Goal: Transaction & Acquisition: Purchase product/service

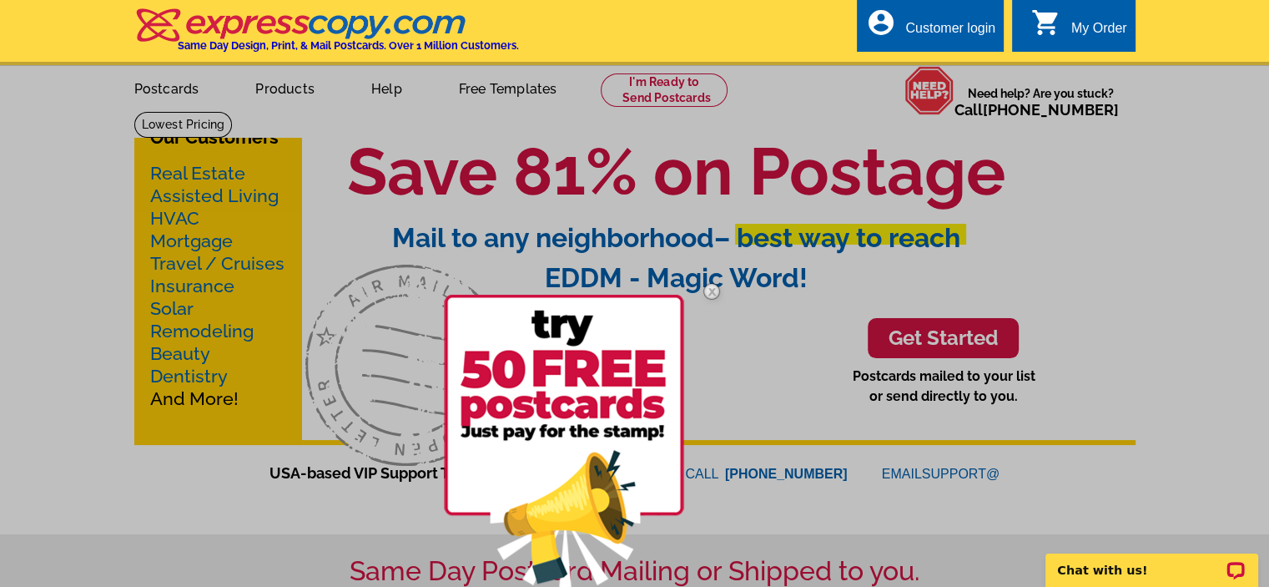
click at [84, 291] on div at bounding box center [634, 355] width 1269 height 587
click at [285, 90] on div at bounding box center [634, 355] width 1269 height 587
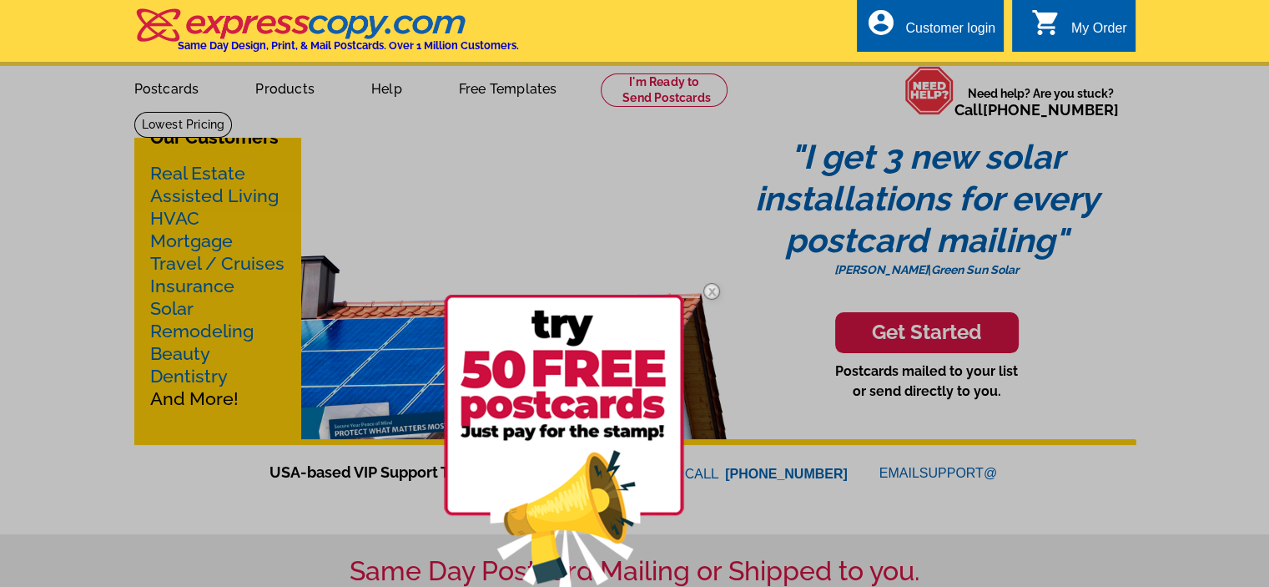
click at [1158, 133] on div at bounding box center [634, 355] width 1269 height 587
click at [274, 83] on div at bounding box center [634, 355] width 1269 height 587
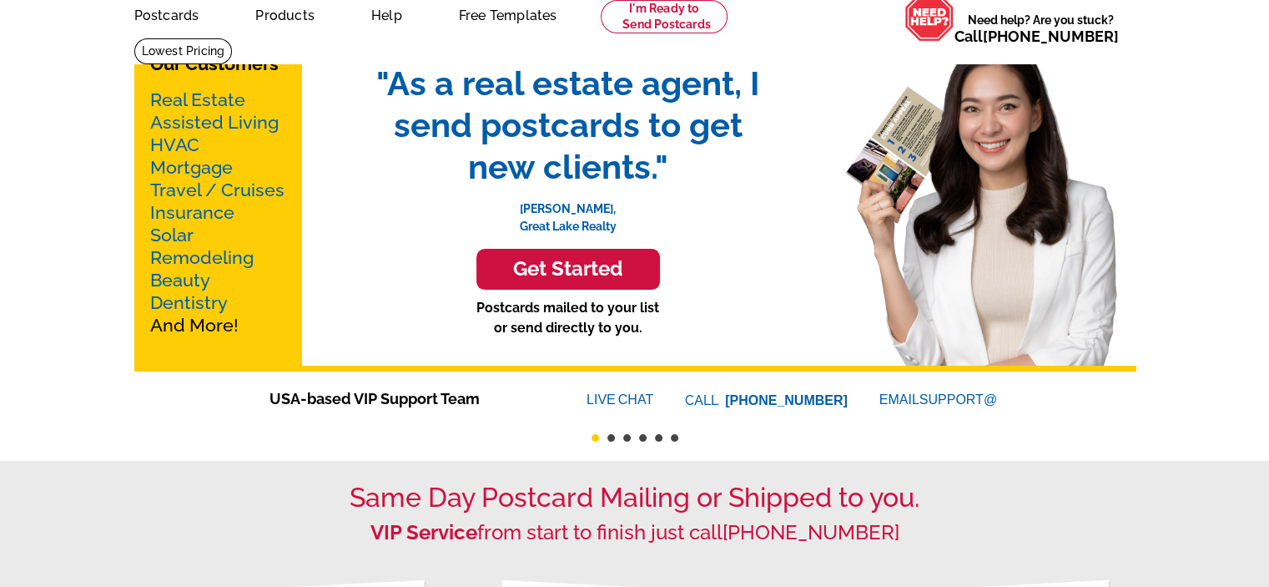
scroll to position [85, 0]
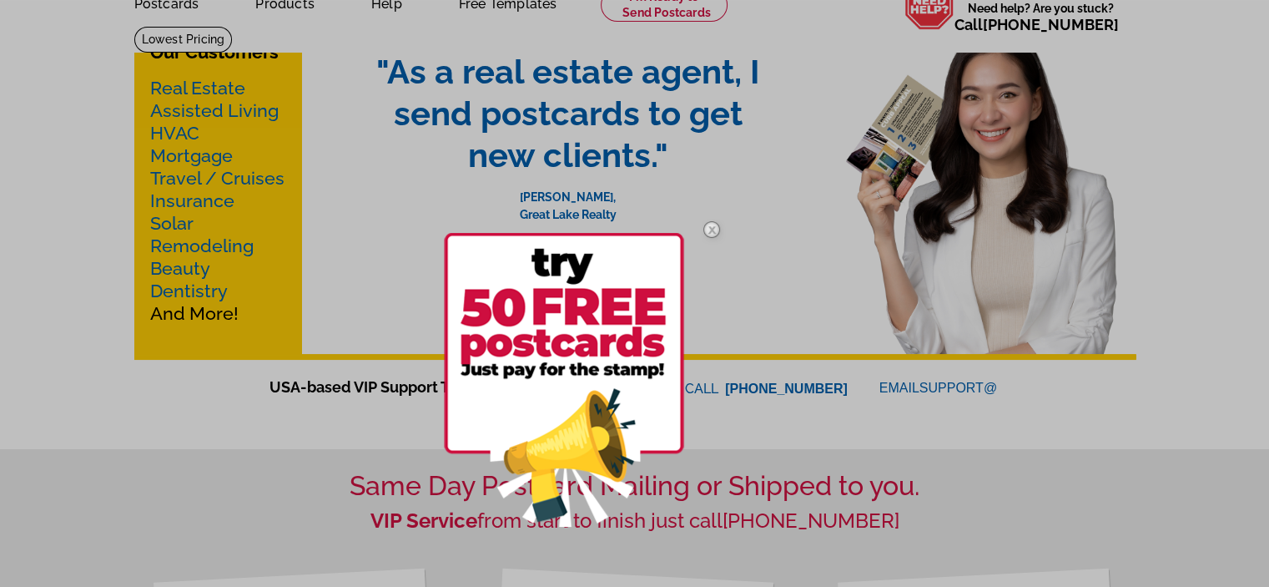
click at [278, 3] on div at bounding box center [634, 293] width 1269 height 587
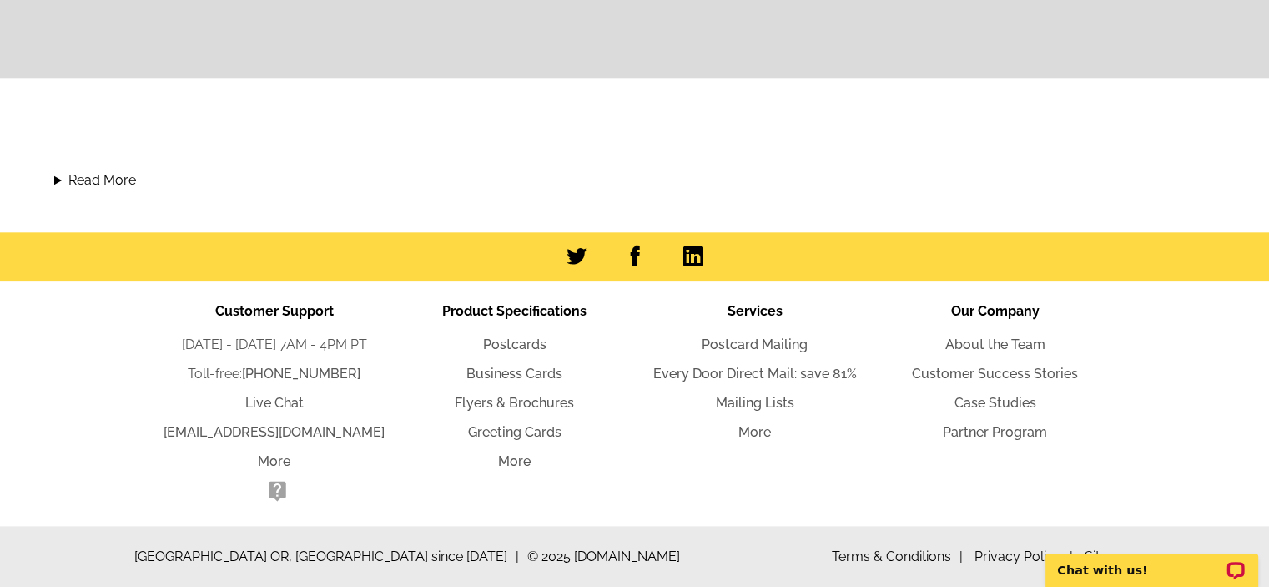
scroll to position [1816, 0]
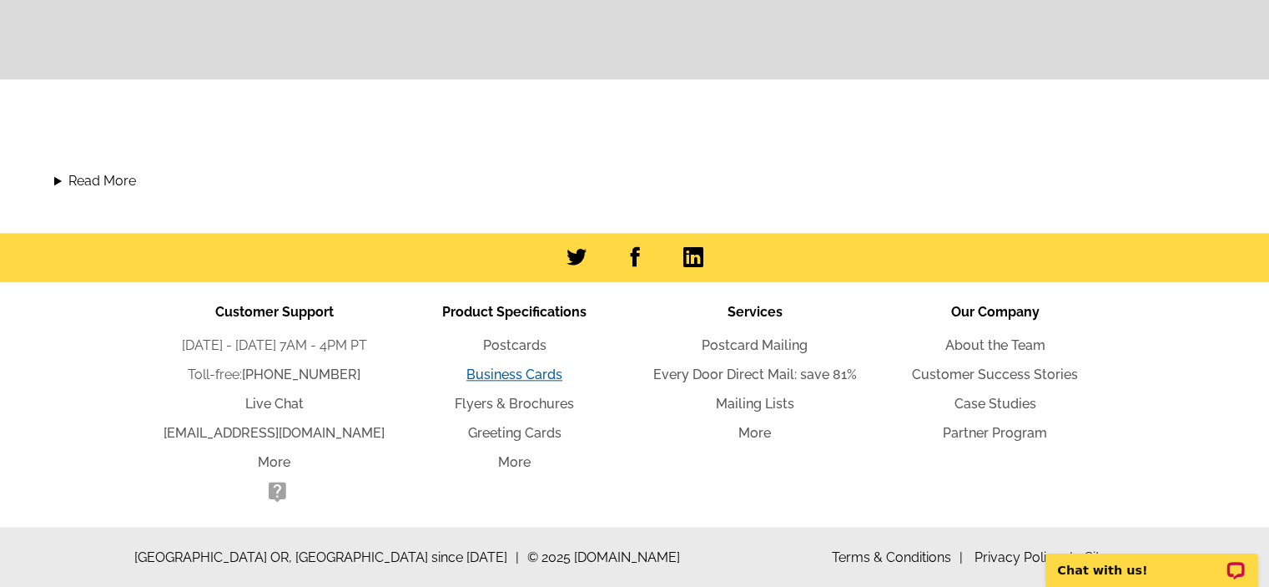
click at [495, 367] on link "Business Cards" at bounding box center [514, 374] width 96 height 16
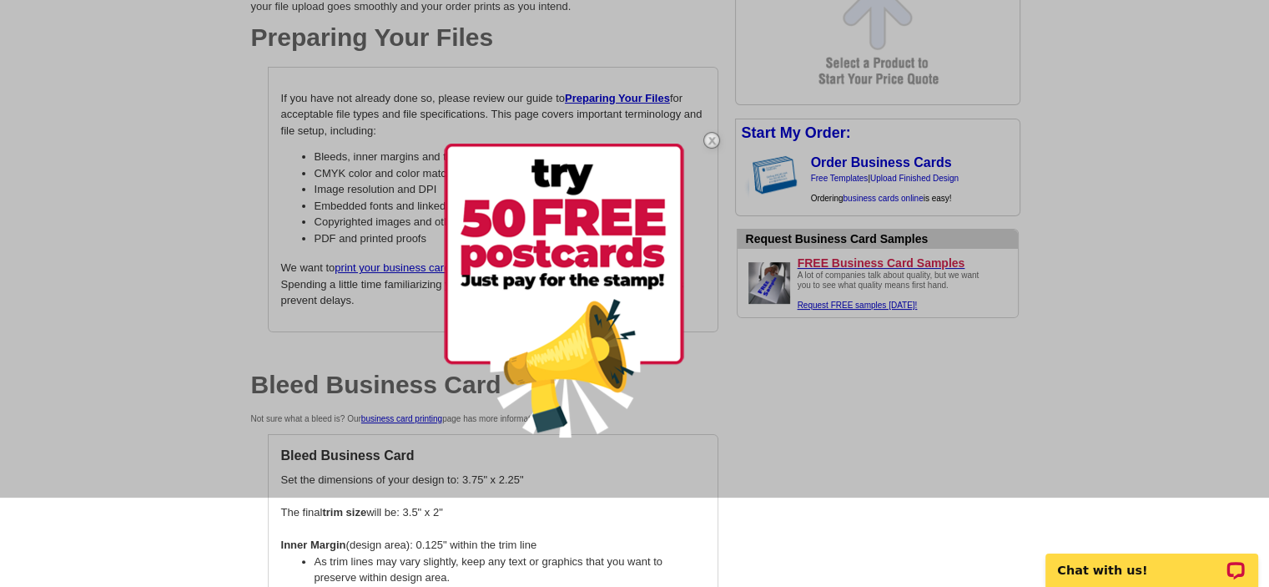
scroll to position [347, 0]
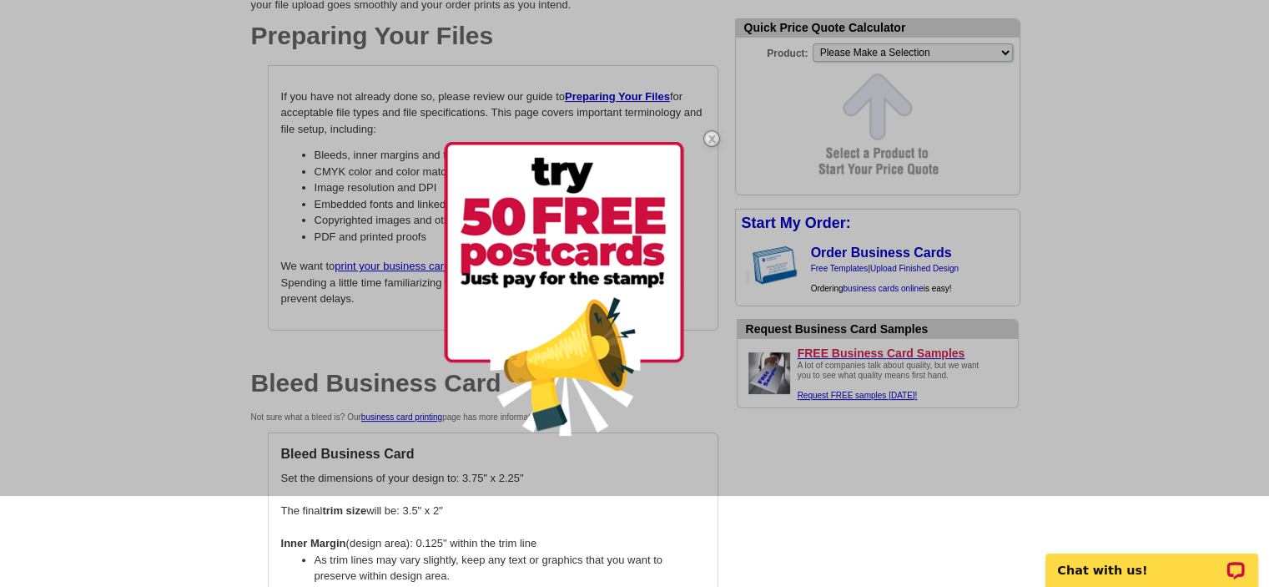
click at [713, 131] on img at bounding box center [712, 138] width 48 height 48
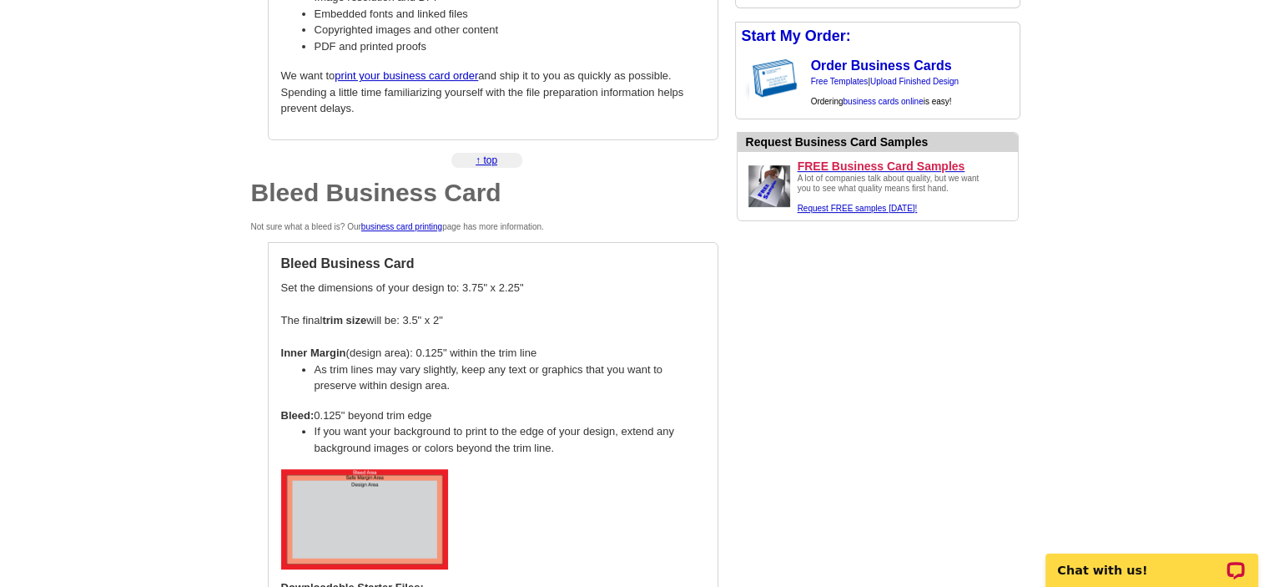
scroll to position [539, 0]
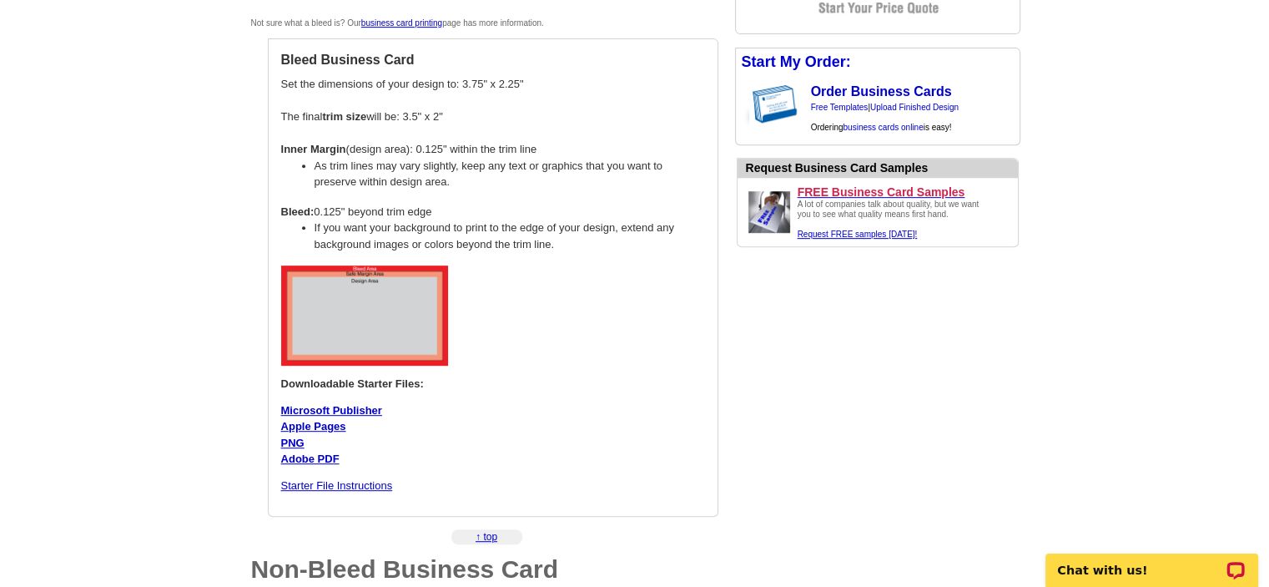
click at [123, 467] on main "expresscopy.com > Getting Started > Upload Your Own Design > Business Card Spec…" at bounding box center [634, 207] width 1269 height 1675
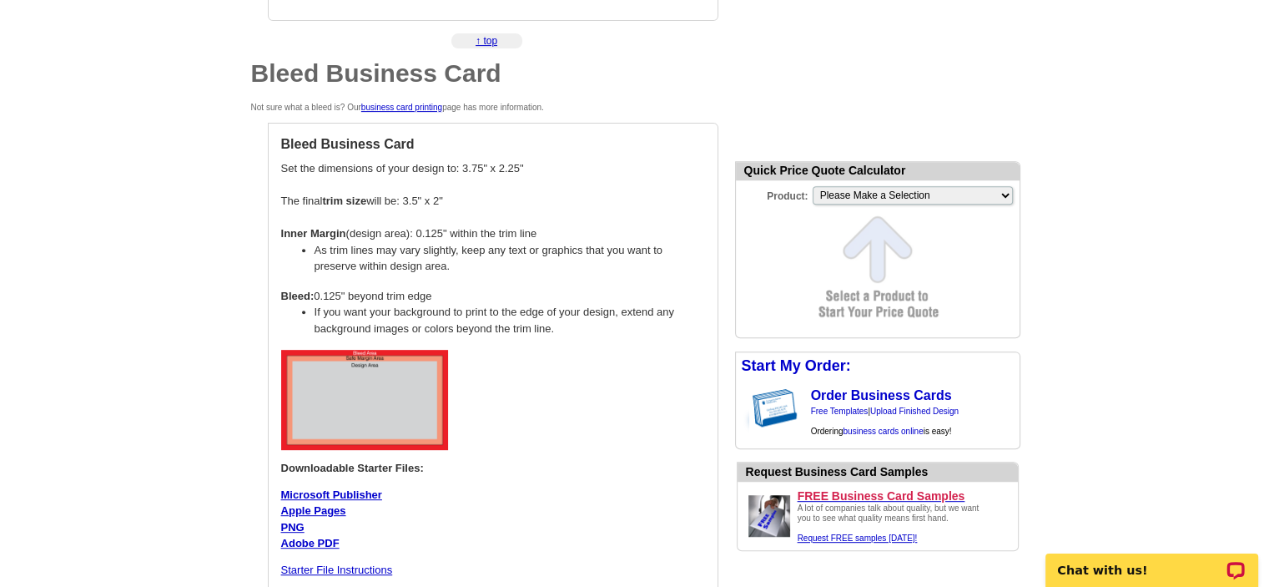
scroll to position [651, 0]
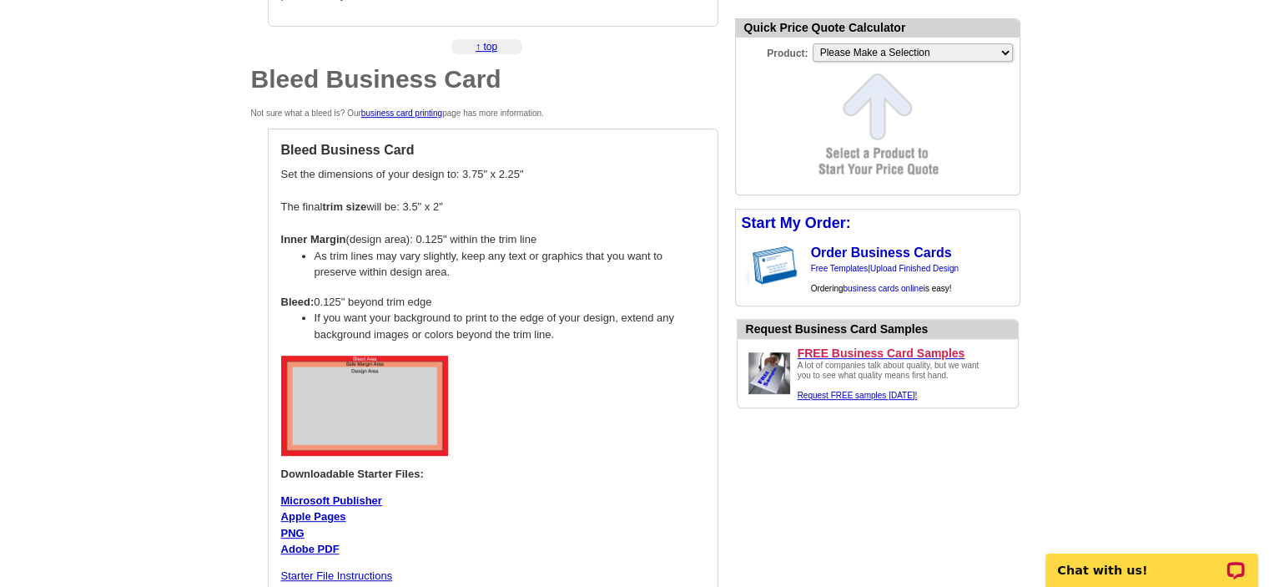
click at [123, 467] on main "expresscopy.com > Getting Started > Upload Your Own Design > Business Card Spec…" at bounding box center [634, 297] width 1269 height 1675
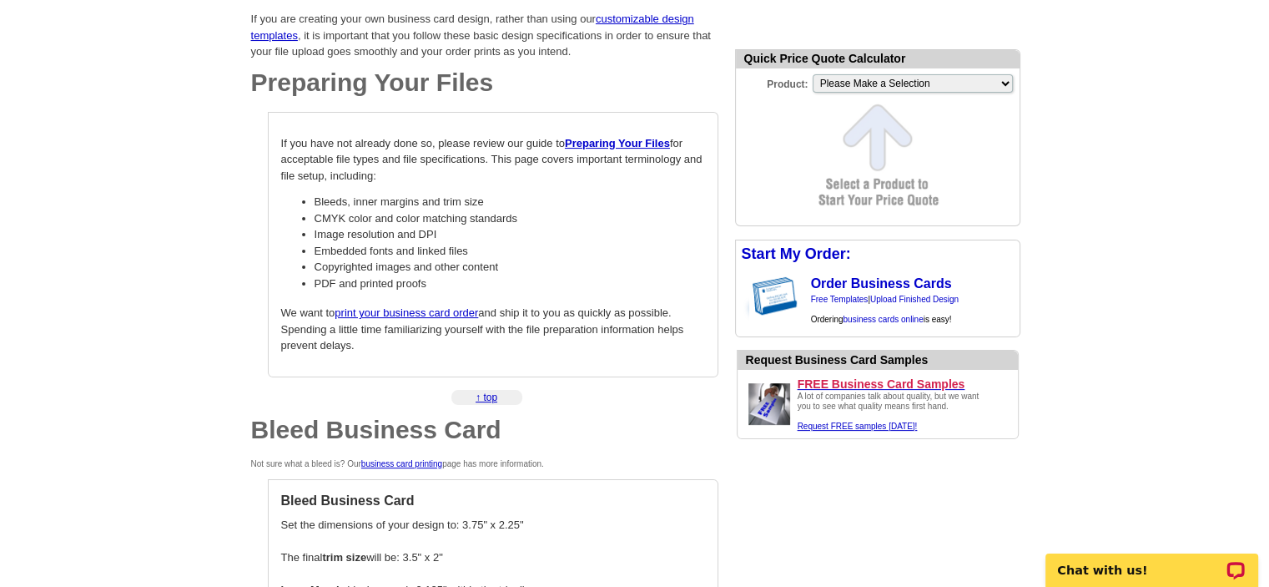
scroll to position [300, 0]
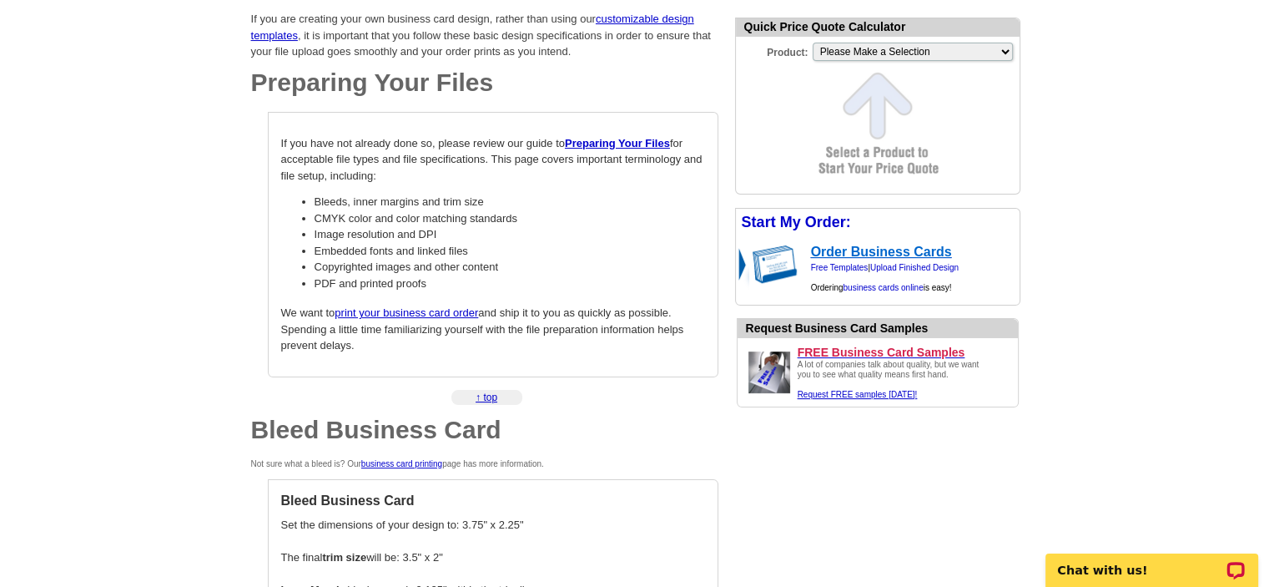
click at [851, 250] on link "Order Business Cards" at bounding box center [881, 251] width 141 height 14
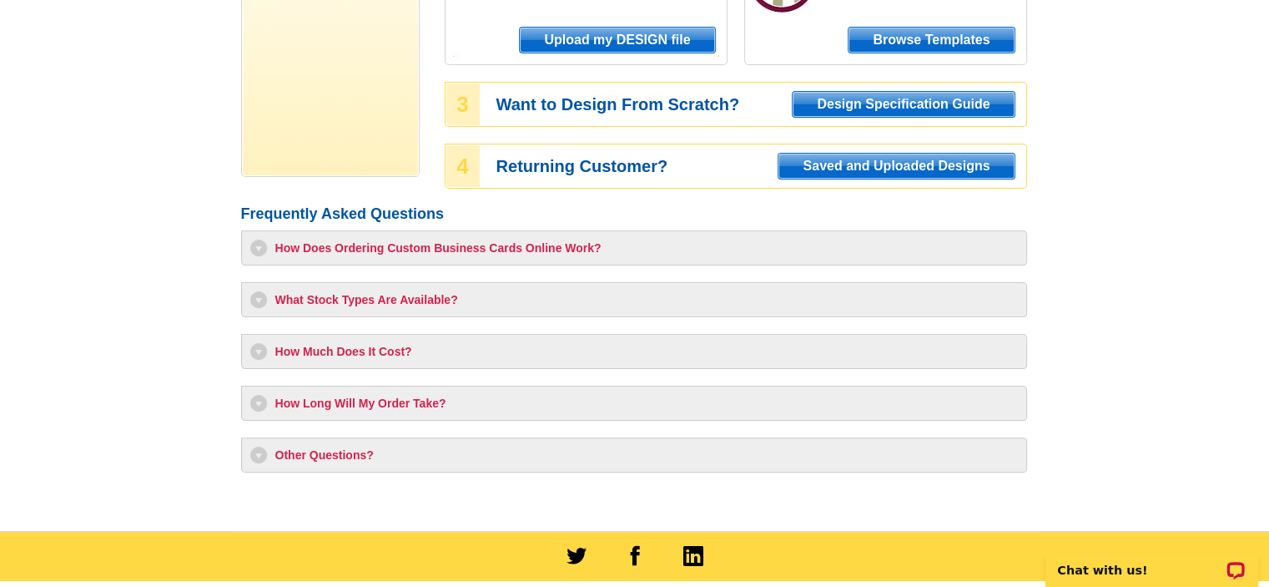
scroll to position [370, 0]
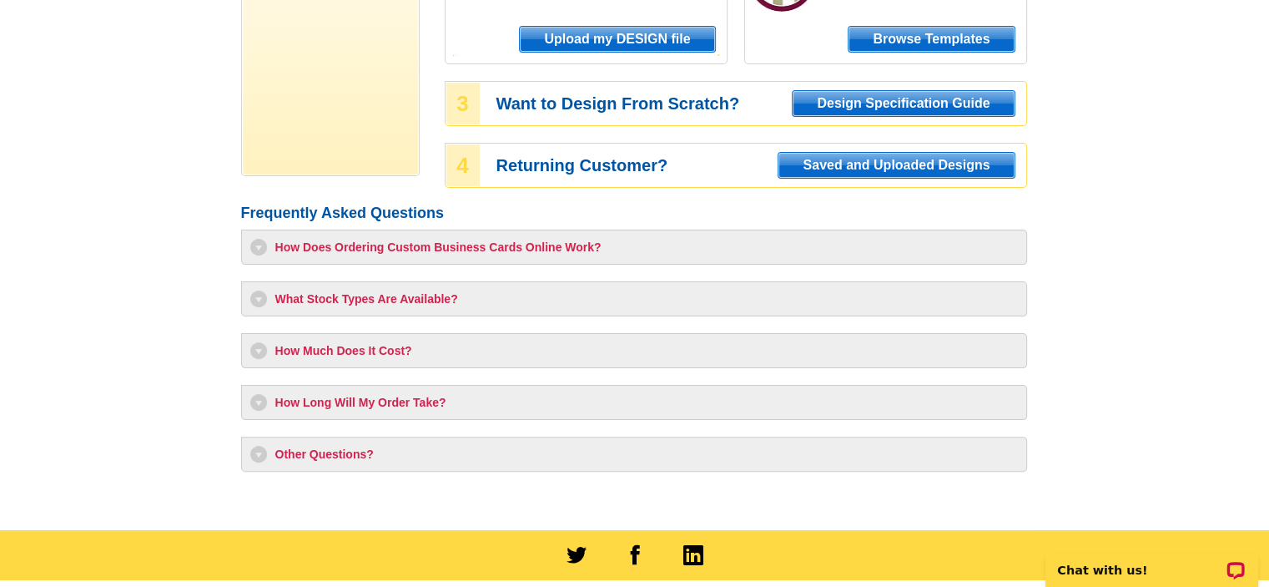
click at [434, 303] on h3 "What Stock Types Are Available?" at bounding box center [634, 298] width 768 height 17
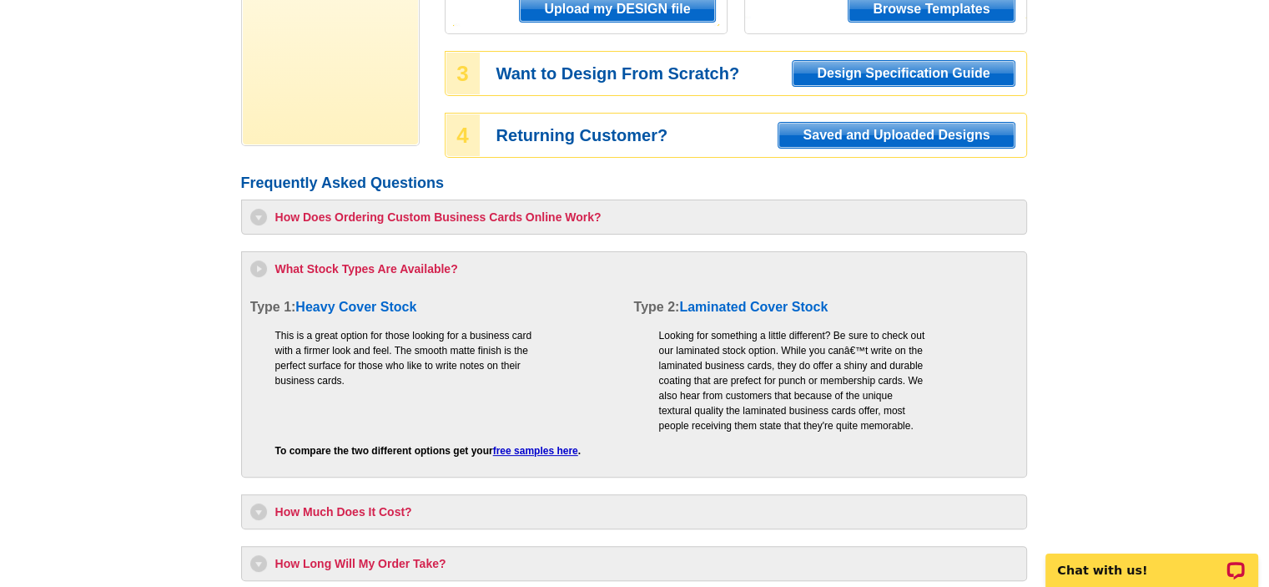
scroll to position [404, 0]
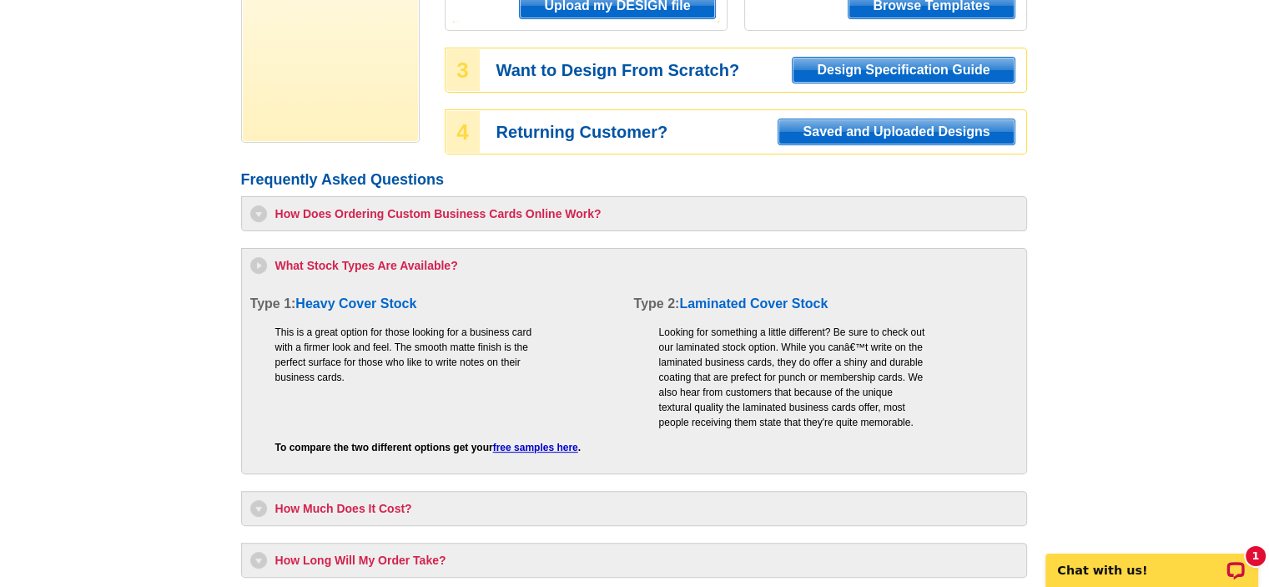
click at [542, 447] on link "free samples here" at bounding box center [535, 447] width 85 height 12
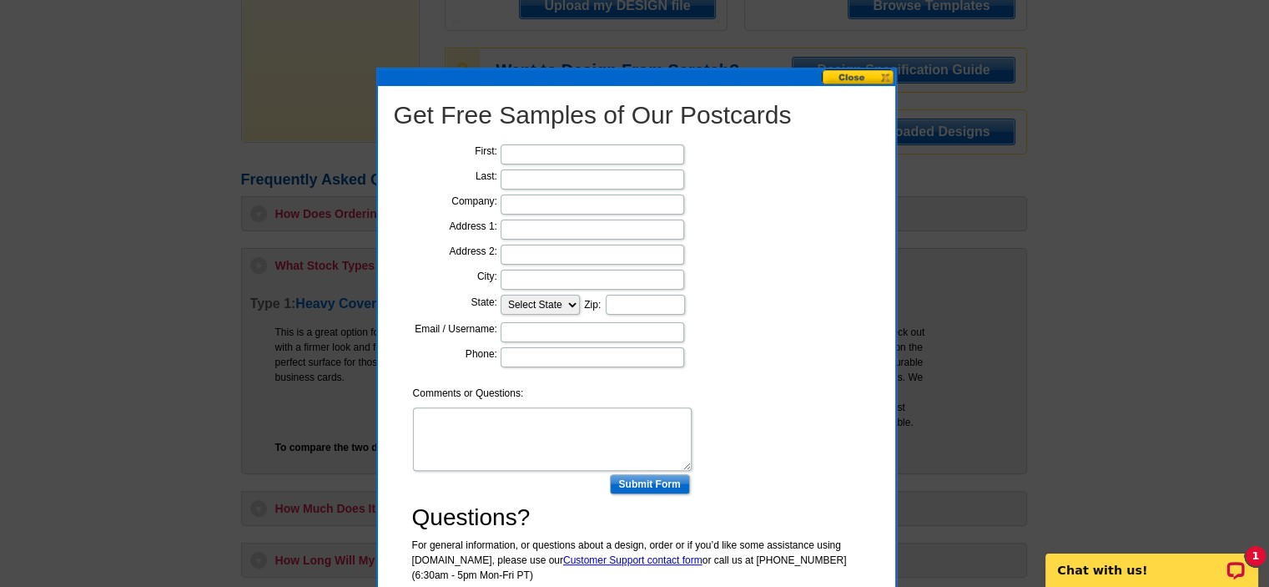
click at [847, 77] on button at bounding box center [858, 77] width 73 height 16
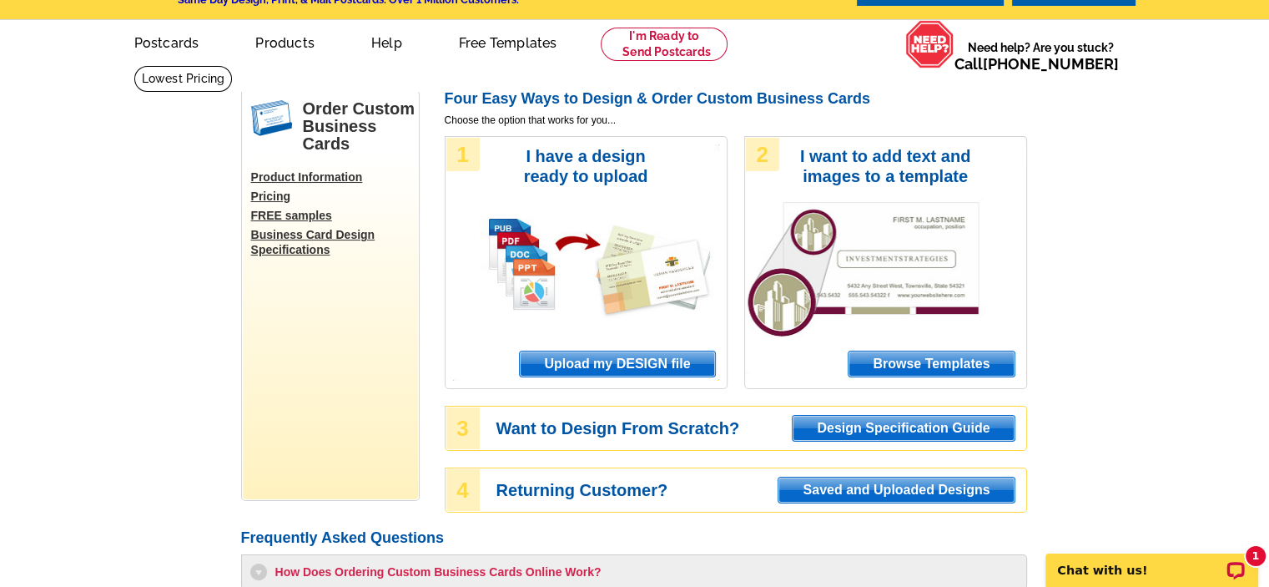
scroll to position [45, 0]
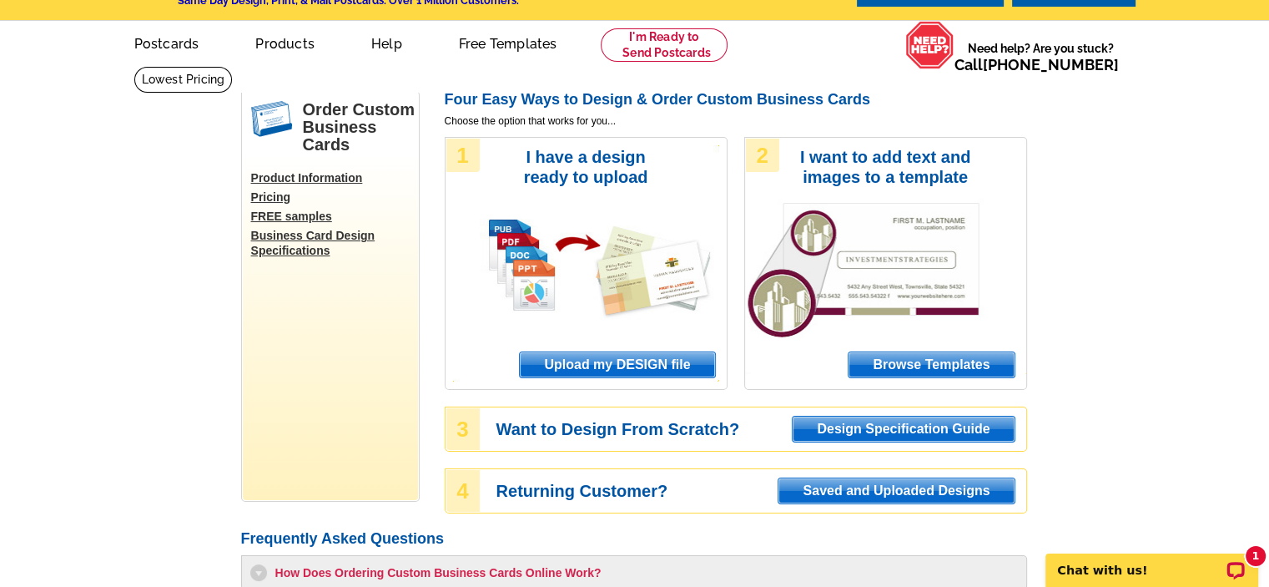
click at [276, 199] on link "Pricing" at bounding box center [334, 196] width 167 height 15
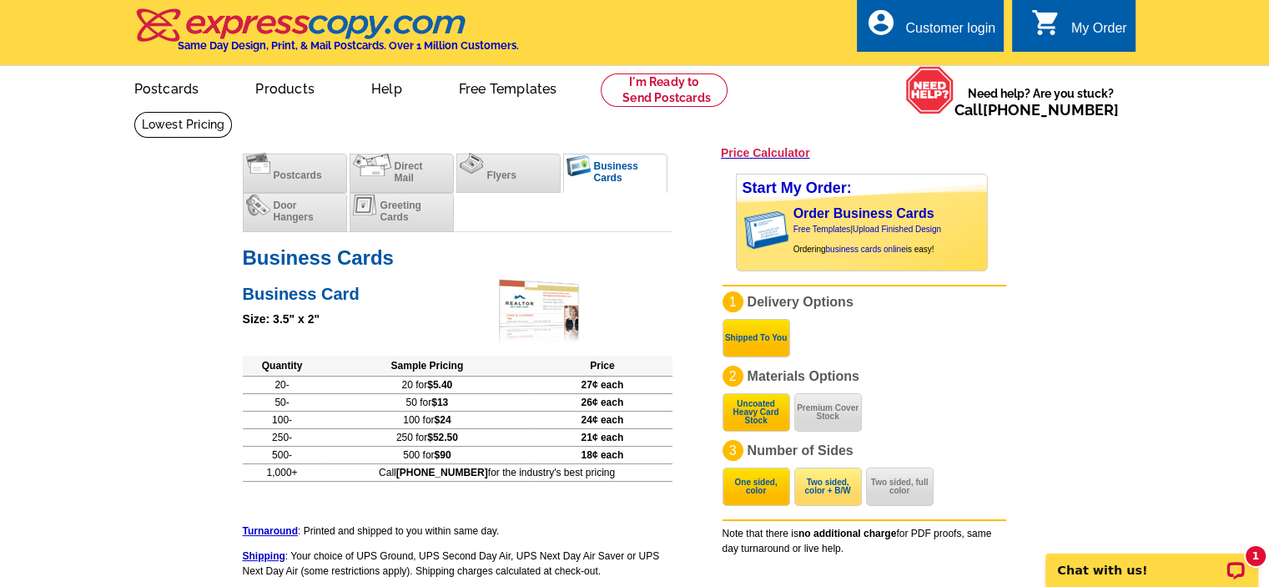
click at [826, 493] on button "Two sided, color + B/W" at bounding box center [828, 486] width 68 height 38
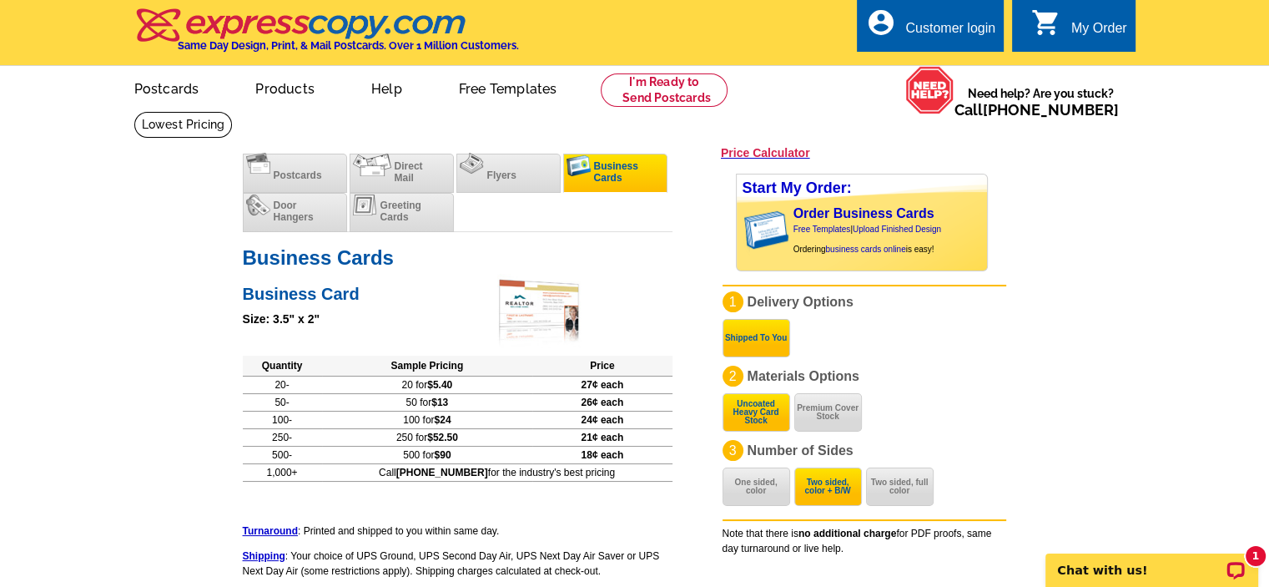
click at [620, 173] on span "Business Cards" at bounding box center [616, 171] width 44 height 23
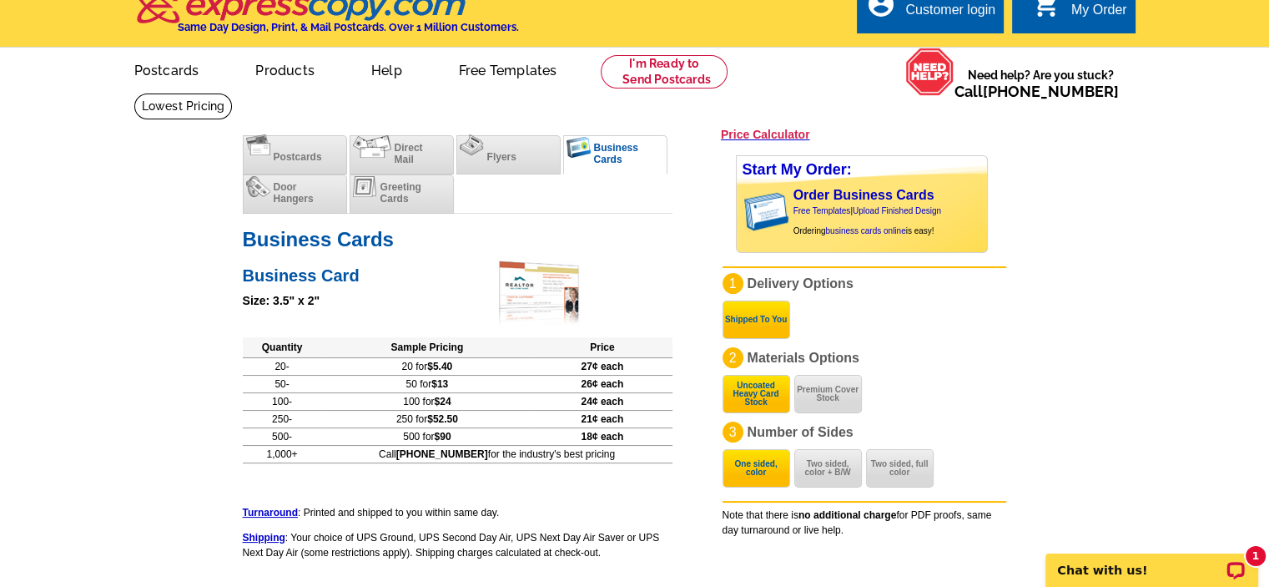
scroll to position [17, 0]
